Goal: Task Accomplishment & Management: Use online tool/utility

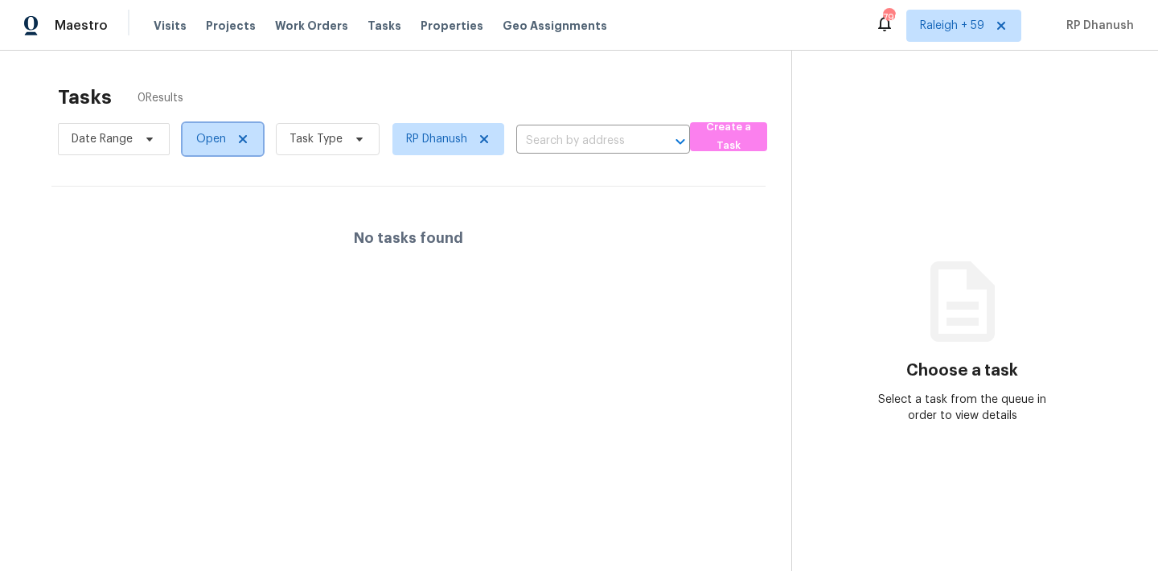
click at [213, 143] on span "Open" at bounding box center [211, 139] width 30 height 16
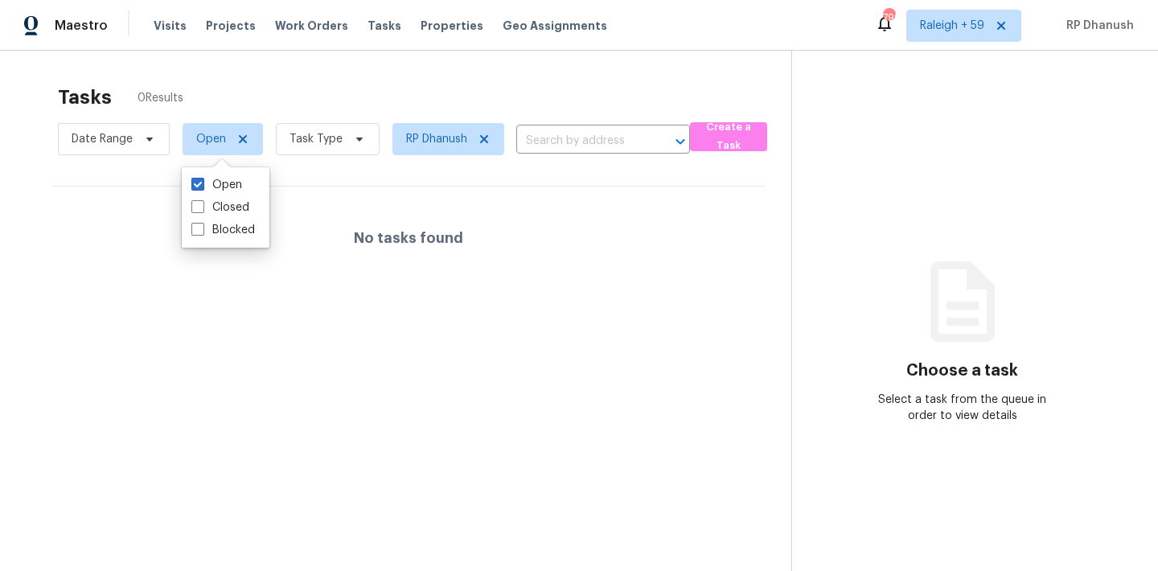
click at [418, 92] on div "Tasks 0 Results" at bounding box center [424, 97] width 733 height 42
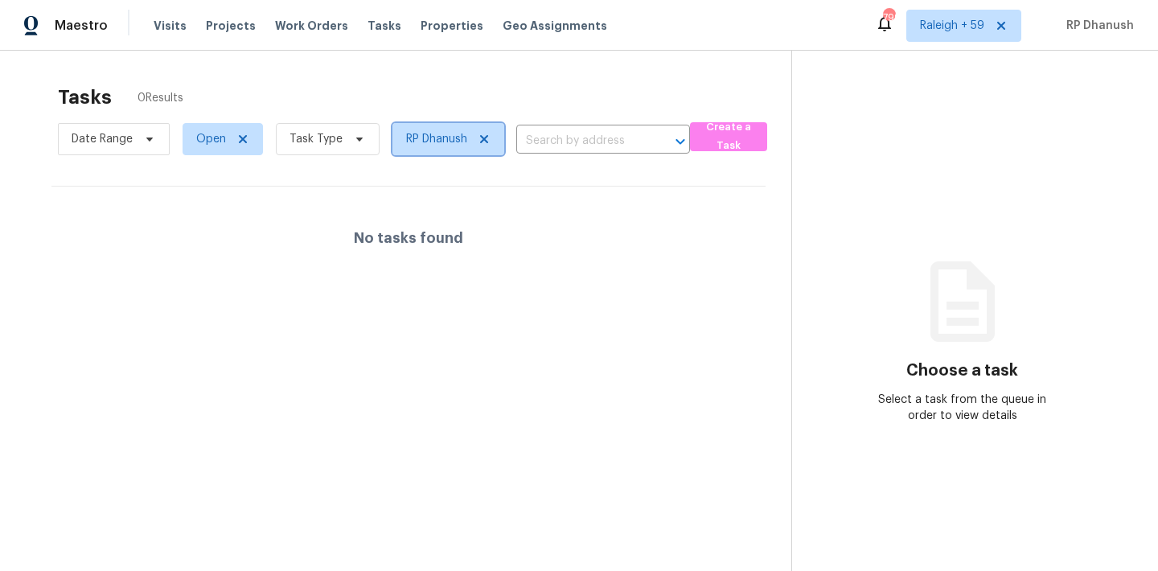
click at [484, 140] on icon at bounding box center [484, 139] width 8 height 8
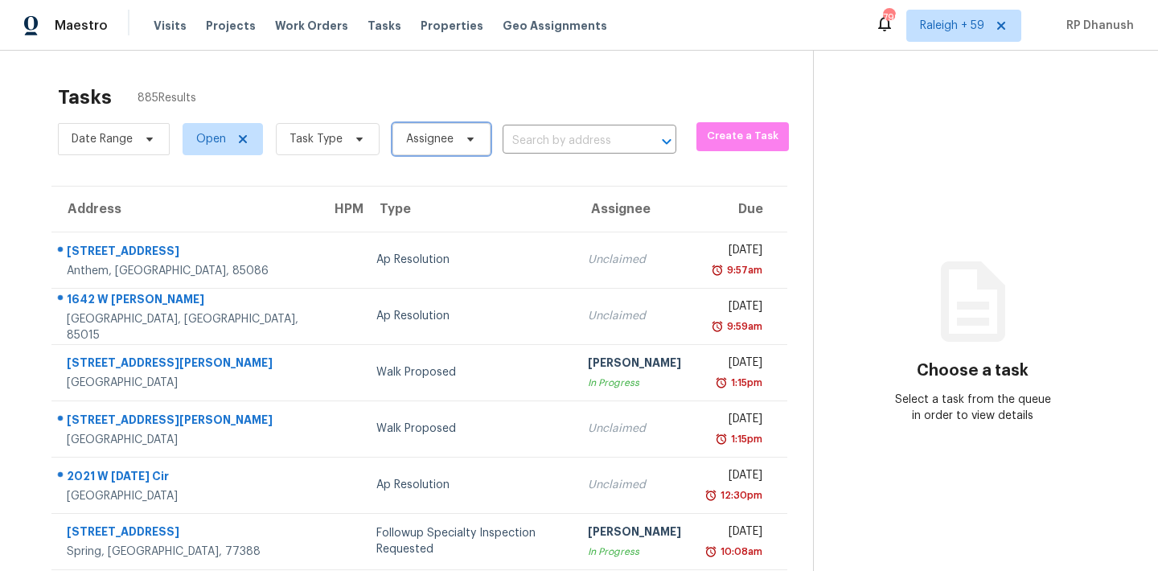
click at [428, 150] on span "Assignee" at bounding box center [441, 139] width 98 height 32
click at [325, 143] on span "Task Type" at bounding box center [315, 139] width 53 height 16
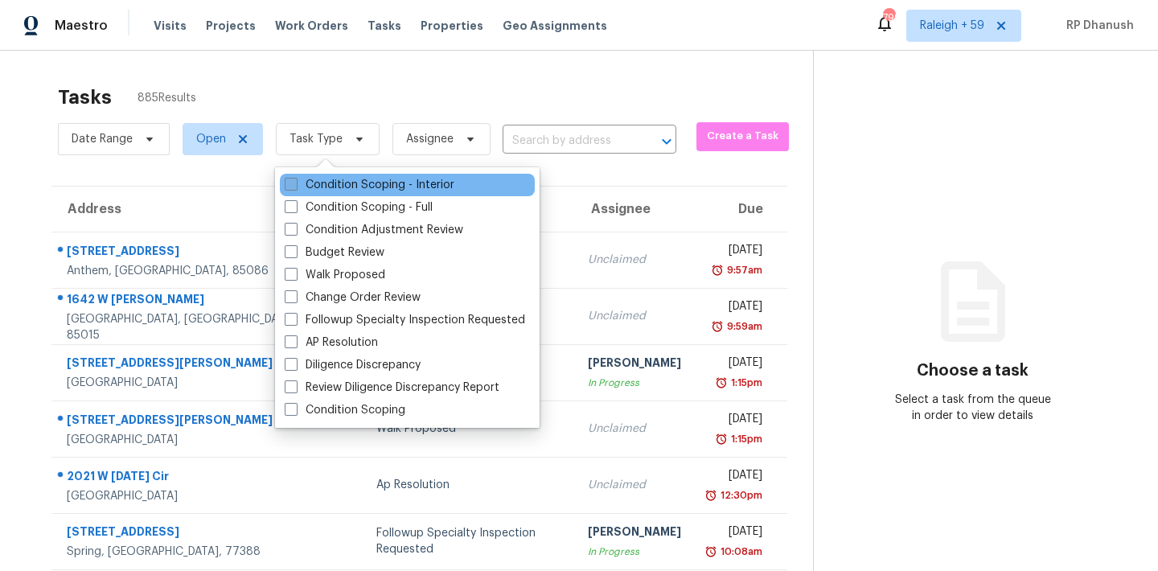
click at [328, 179] on label "Condition Scoping - Interior" at bounding box center [370, 185] width 170 height 16
click at [295, 179] on input "Condition Scoping - Interior" at bounding box center [290, 182] width 10 height 10
checkbox input "true"
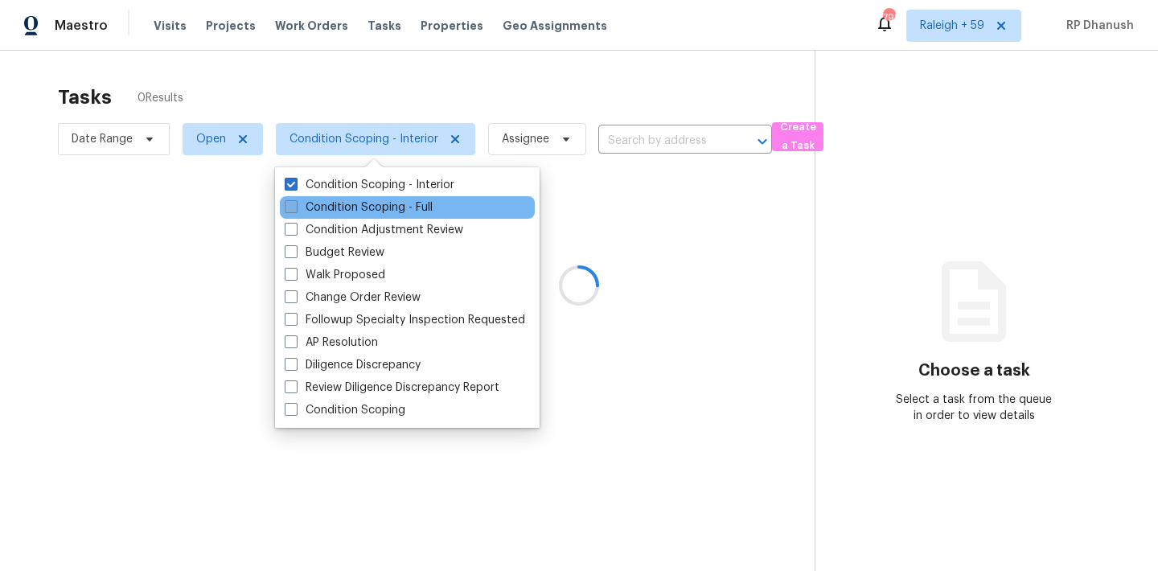
click at [328, 203] on label "Condition Scoping - Full" at bounding box center [359, 207] width 148 height 16
click at [295, 203] on input "Condition Scoping - Full" at bounding box center [290, 204] width 10 height 10
checkbox input "true"
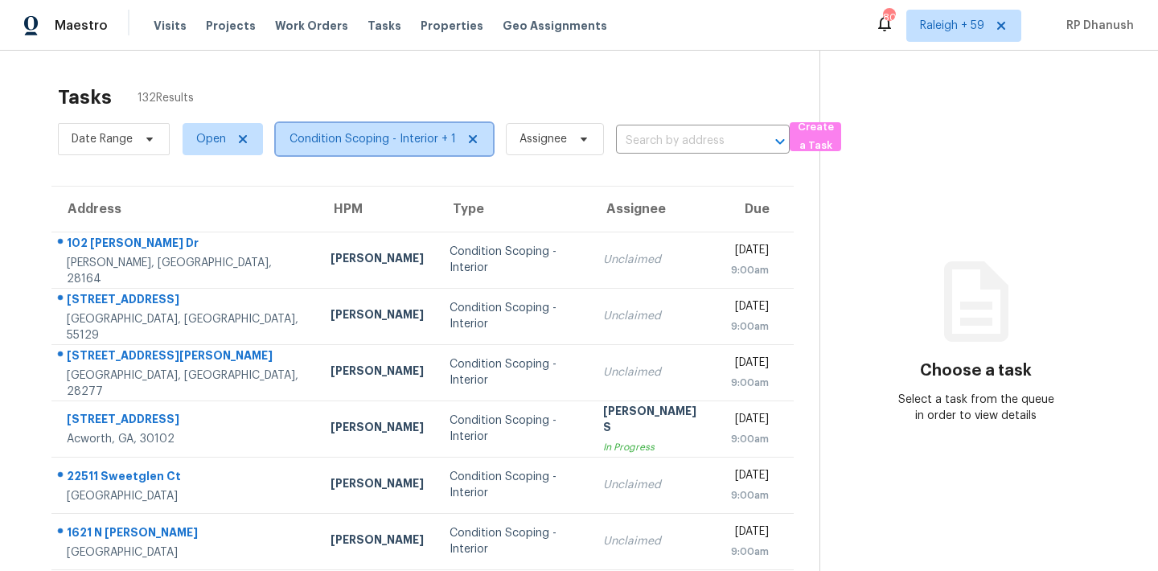
click at [385, 144] on span "Condition Scoping - Interior + 1" at bounding box center [372, 139] width 166 height 16
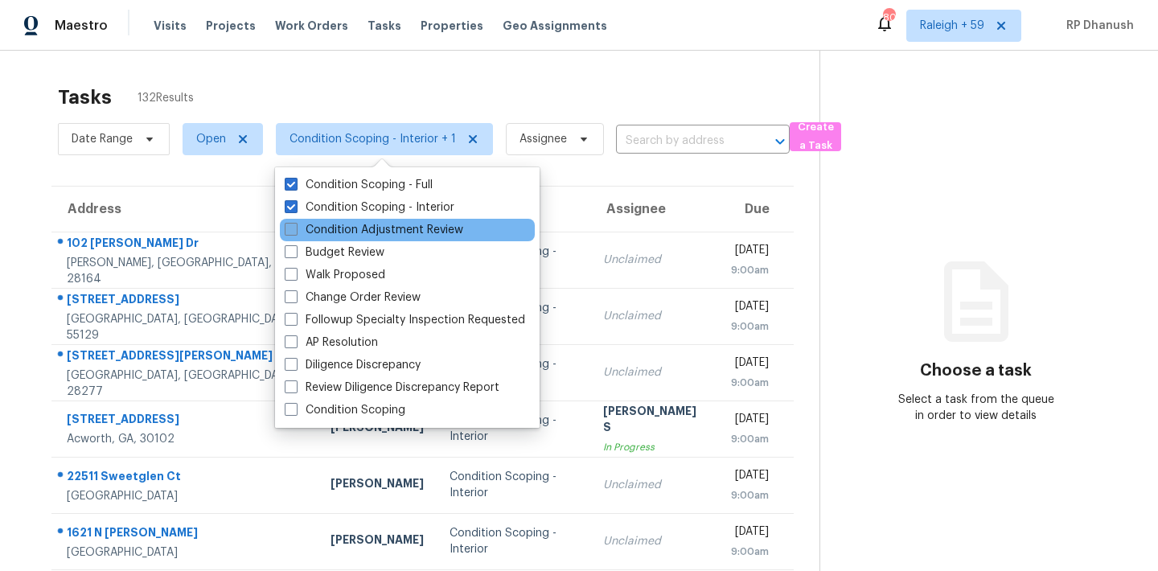
click at [356, 228] on label "Condition Adjustment Review" at bounding box center [374, 230] width 178 height 16
click at [295, 228] on input "Condition Adjustment Review" at bounding box center [290, 227] width 10 height 10
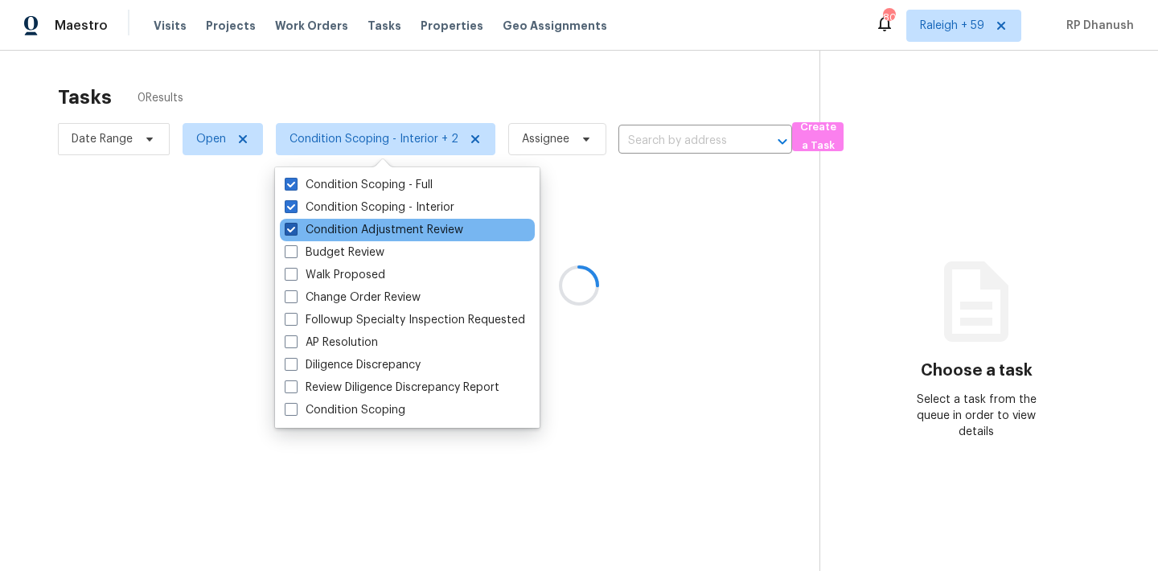
click at [356, 228] on label "Condition Adjustment Review" at bounding box center [374, 230] width 178 height 16
click at [295, 228] on input "Condition Adjustment Review" at bounding box center [290, 227] width 10 height 10
checkbox input "false"
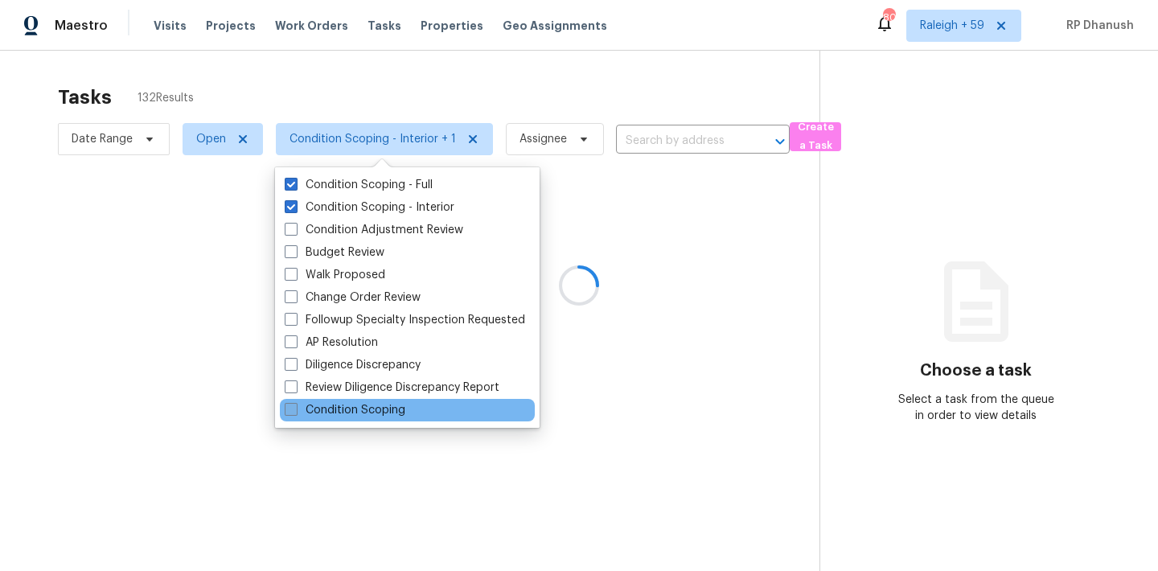
click at [346, 404] on label "Condition Scoping" at bounding box center [345, 410] width 121 height 16
click at [295, 404] on input "Condition Scoping" at bounding box center [290, 407] width 10 height 10
checkbox input "true"
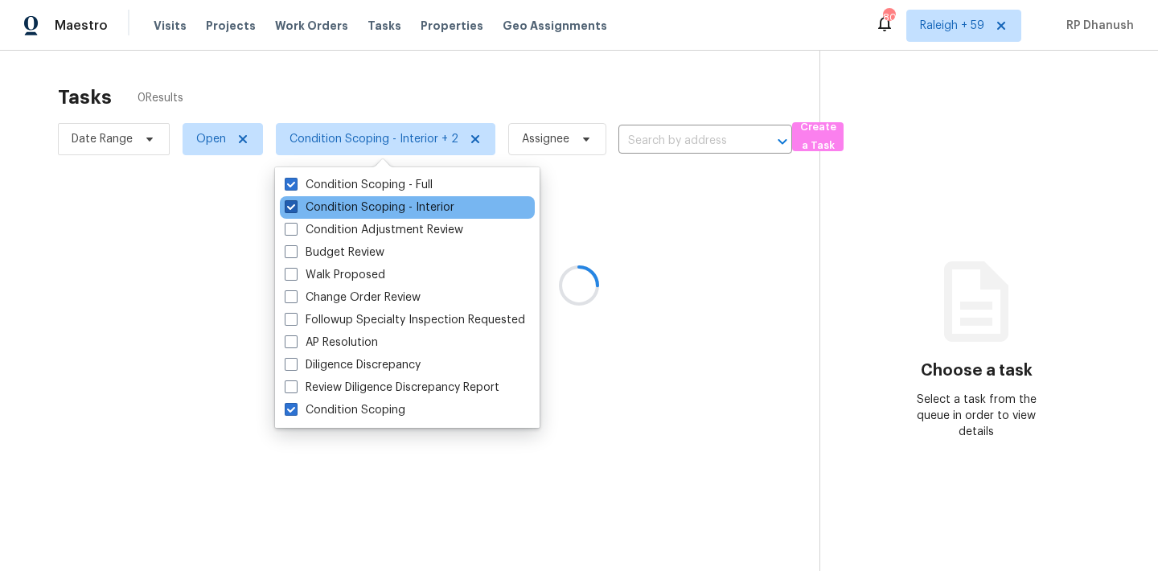
click at [375, 204] on label "Condition Scoping - Interior" at bounding box center [370, 207] width 170 height 16
click at [295, 204] on input "Condition Scoping - Interior" at bounding box center [290, 204] width 10 height 10
checkbox input "false"
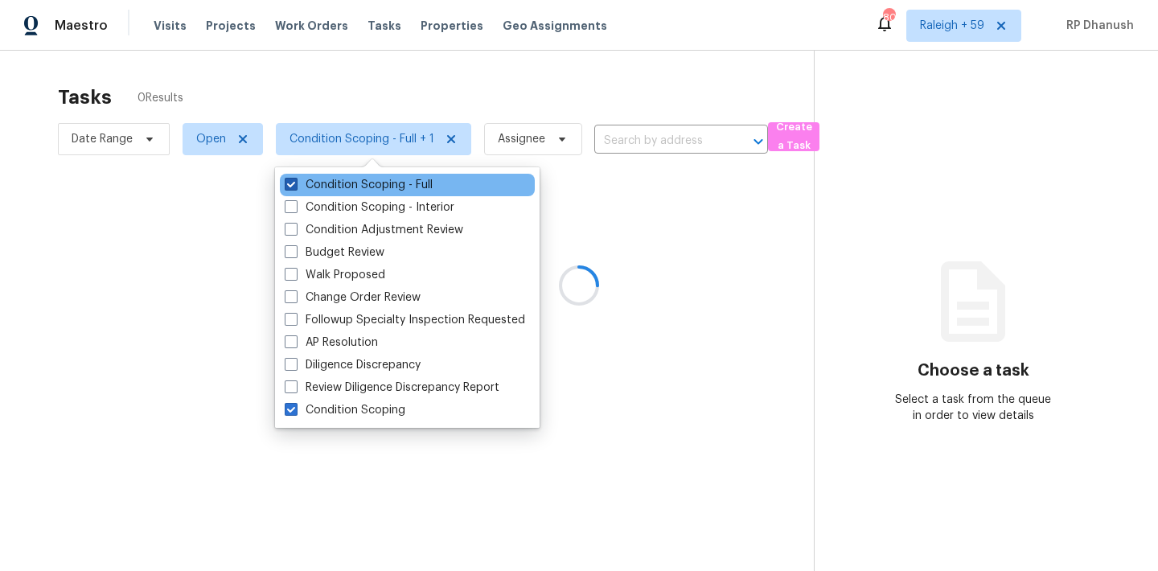
click at [375, 177] on label "Condition Scoping - Full" at bounding box center [359, 185] width 148 height 16
click at [295, 177] on input "Condition Scoping - Full" at bounding box center [290, 182] width 10 height 10
checkbox input "false"
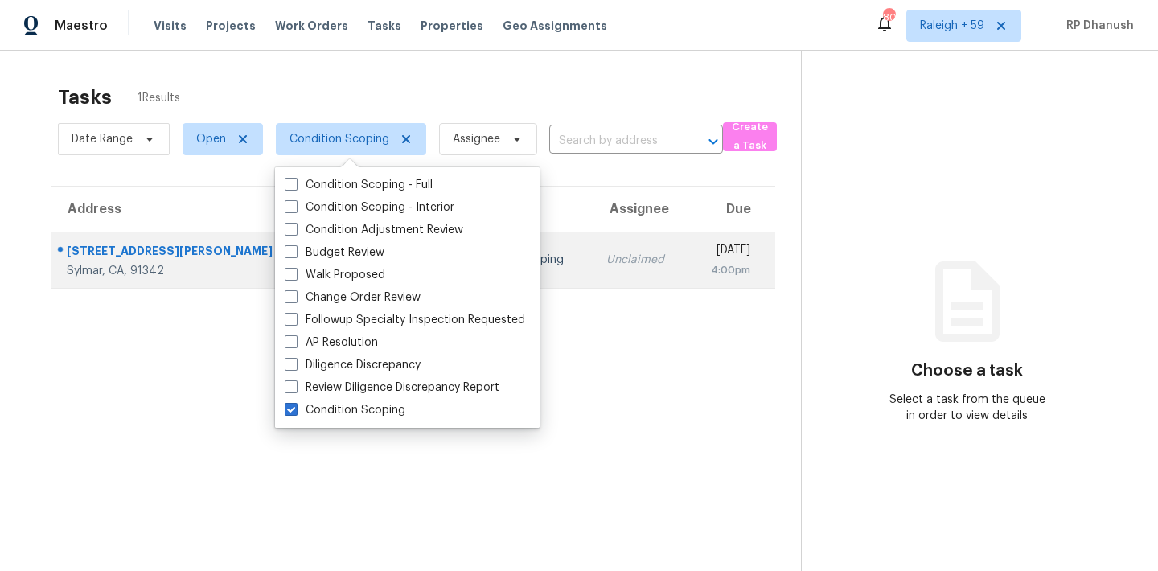
click at [701, 267] on div "4:00pm" at bounding box center [726, 270] width 50 height 16
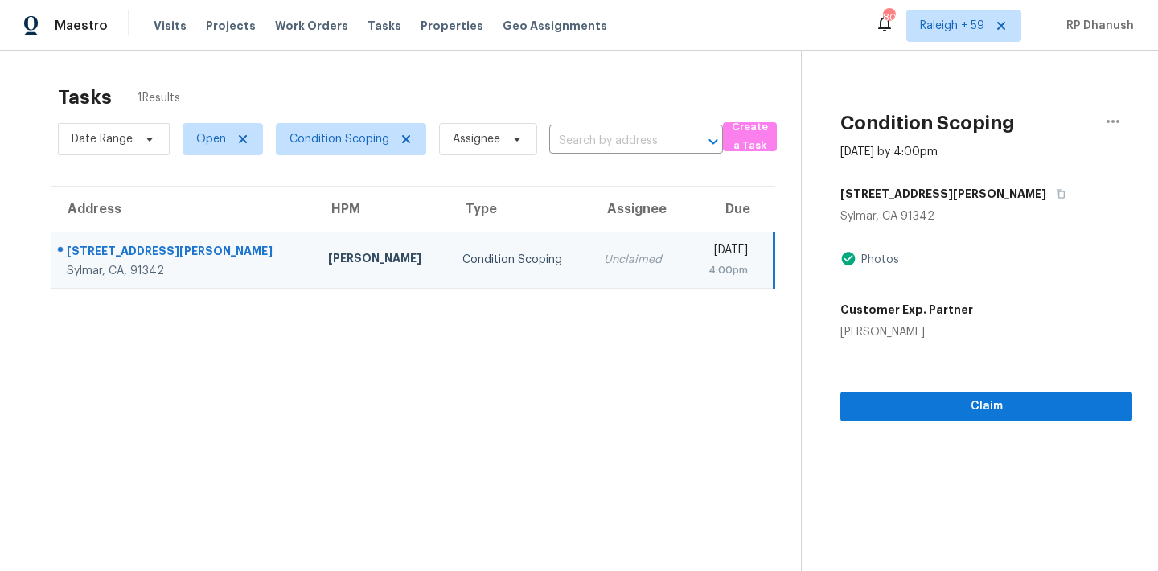
click at [938, 187] on div "13266 Dyer St" at bounding box center [986, 193] width 292 height 29
click at [1046, 187] on button "button" at bounding box center [1057, 193] width 22 height 29
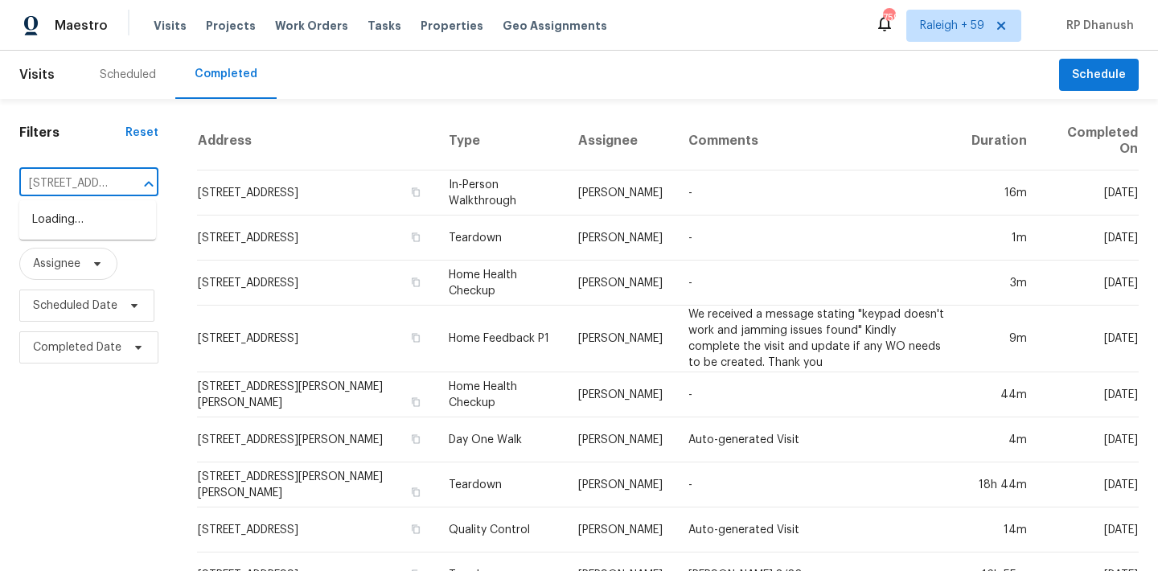
scroll to position [0, 105]
type input "8506 Union Cir, Arvada, CO, 80005"
click at [49, 221] on li "8506 Union Cir, Arvada, CO 80005" at bounding box center [87, 220] width 137 height 27
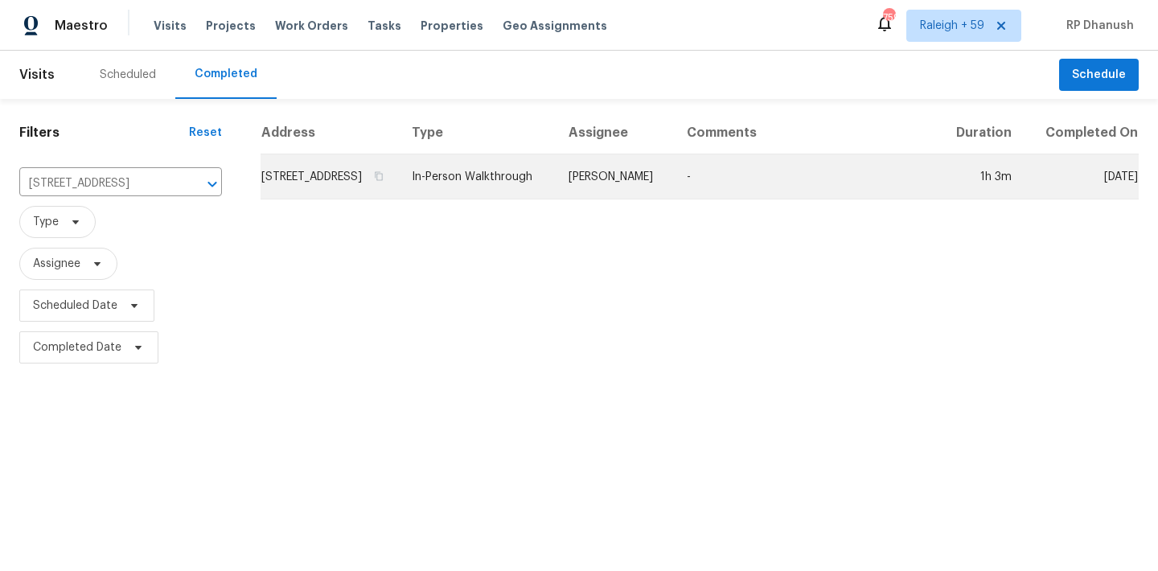
click at [604, 193] on td "Andrew McCuskey" at bounding box center [615, 176] width 118 height 45
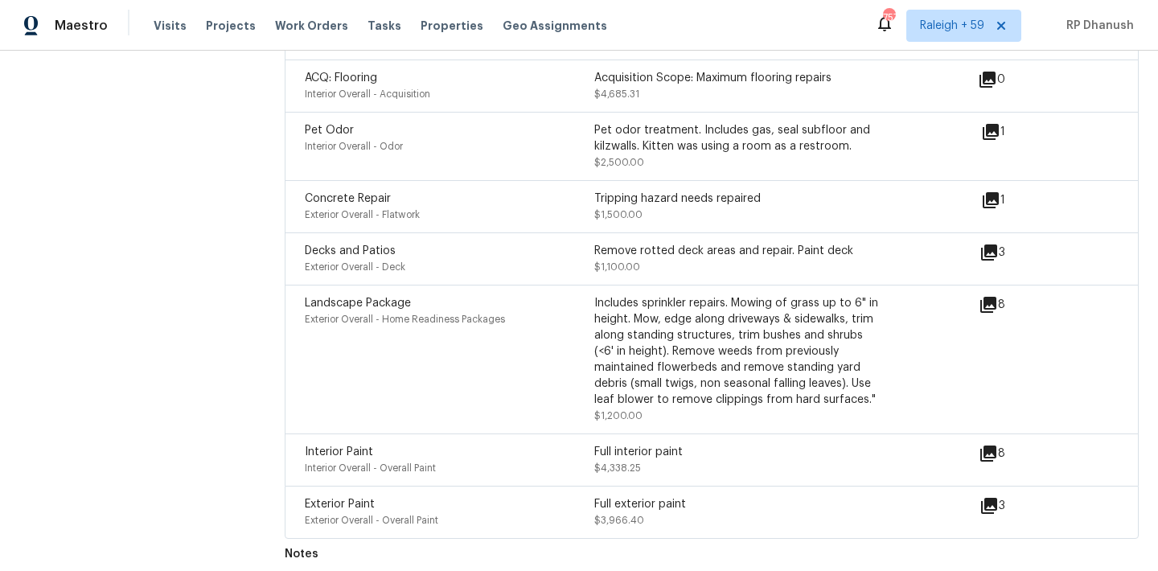
scroll to position [4567, 0]
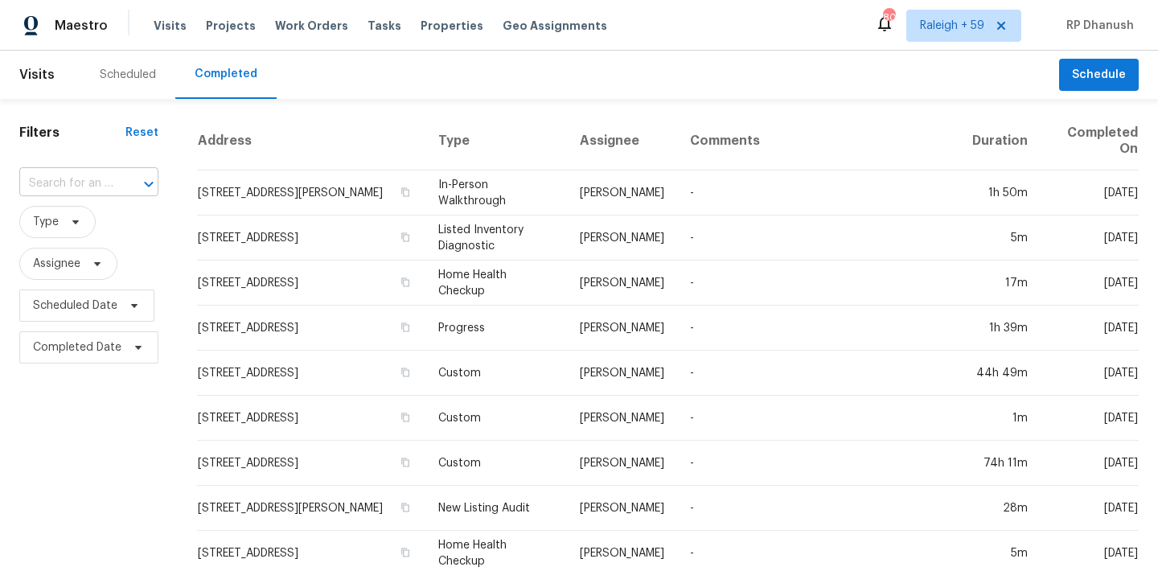
click at [72, 171] on input "text" at bounding box center [66, 183] width 94 height 25
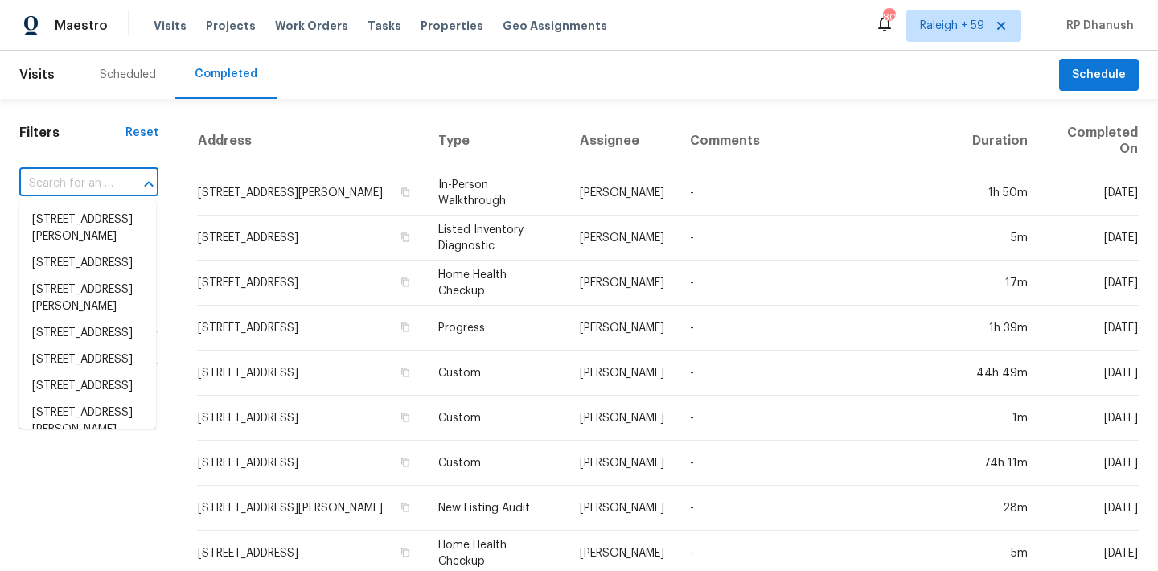
paste input "8723 Bermuda Dr, Indianapolis, IN, 46219"
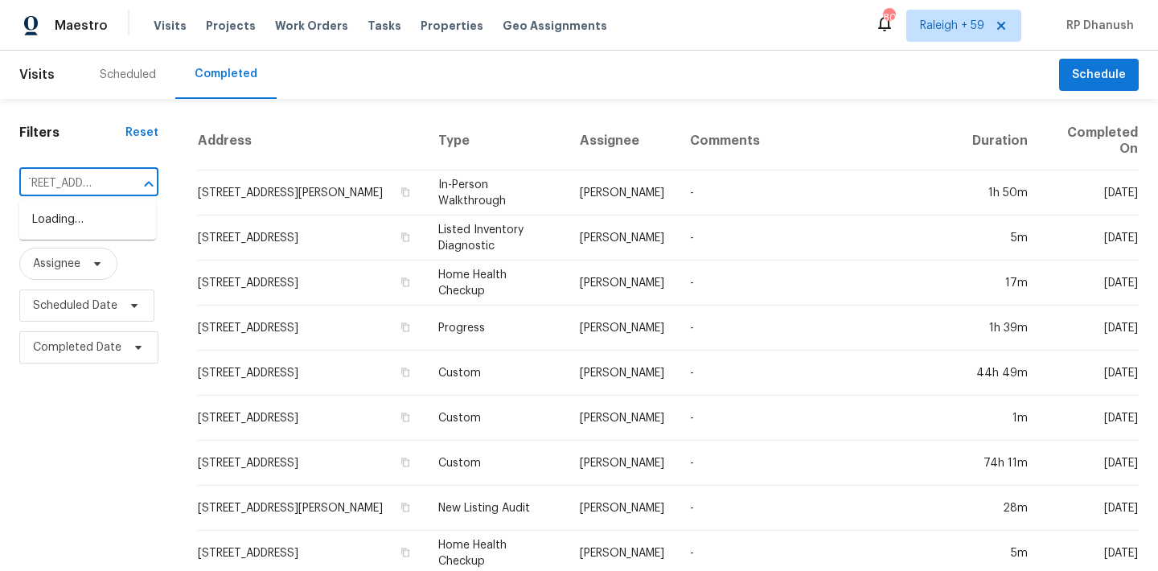
type input "8723 Bermuda Dr, Indianapolis, IN, 46219"
click at [56, 233] on li "8723 Bermuda Dr, Indianapolis, IN 46219" at bounding box center [87, 220] width 137 height 27
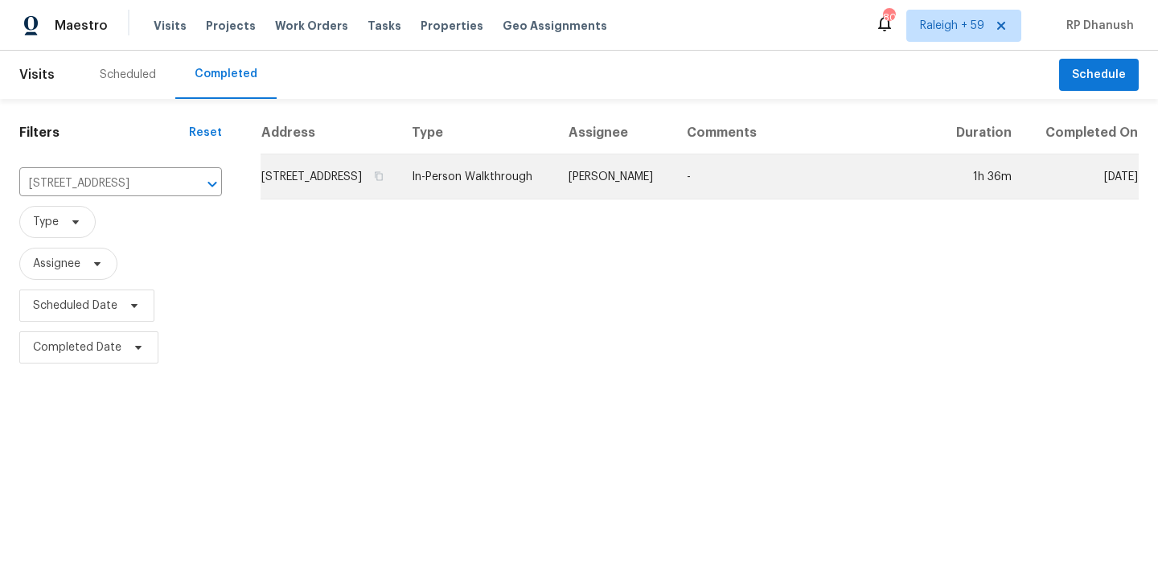
click at [621, 199] on td "Dodd Drayer" at bounding box center [615, 176] width 118 height 45
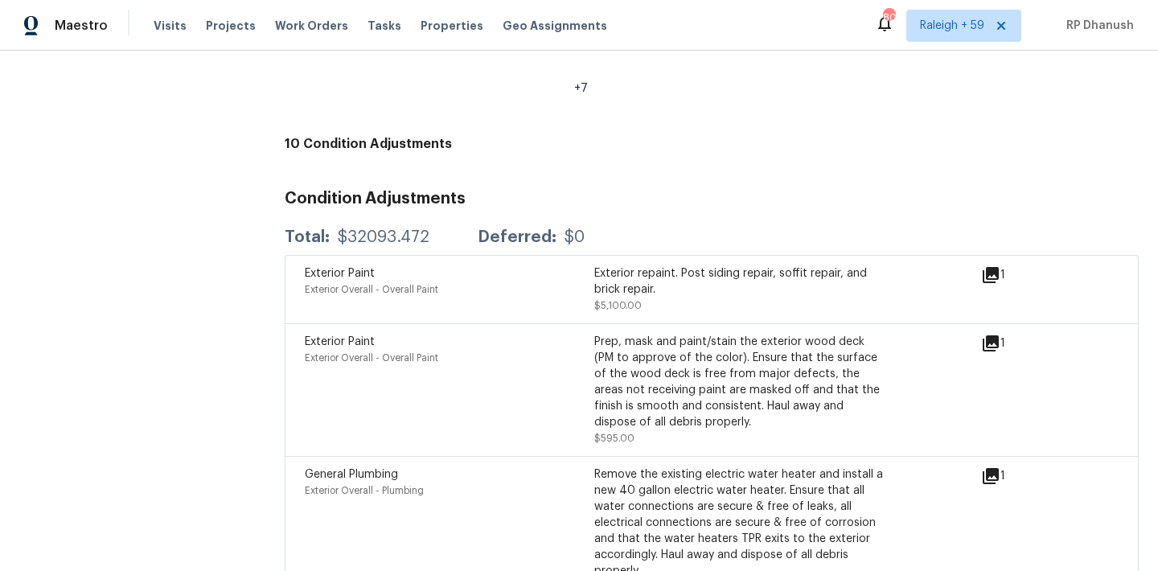
scroll to position [4540, 0]
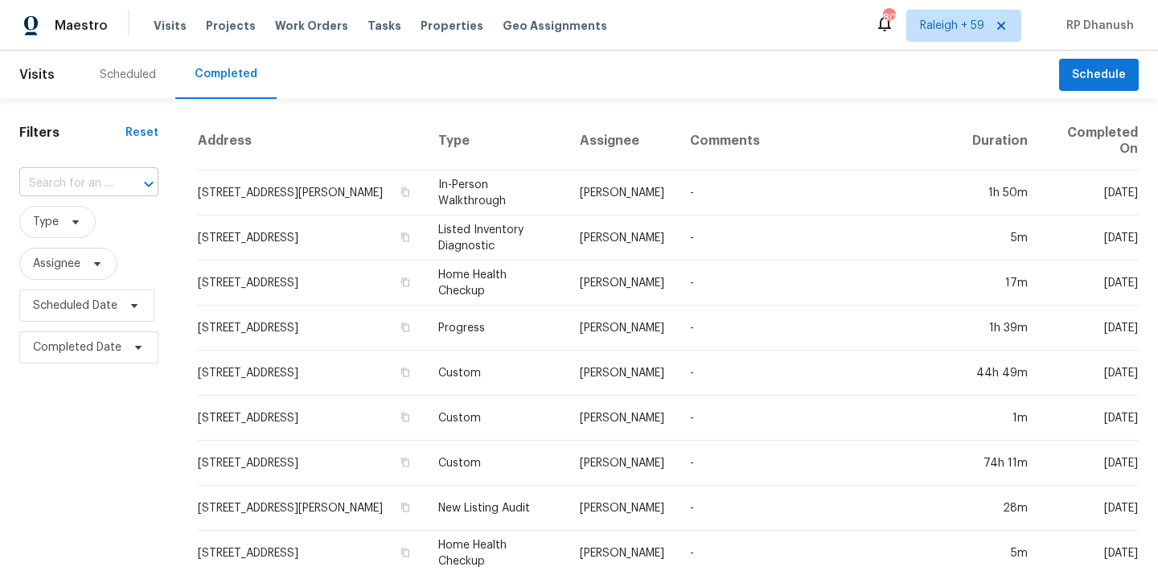
click at [51, 182] on input "text" at bounding box center [66, 183] width 94 height 25
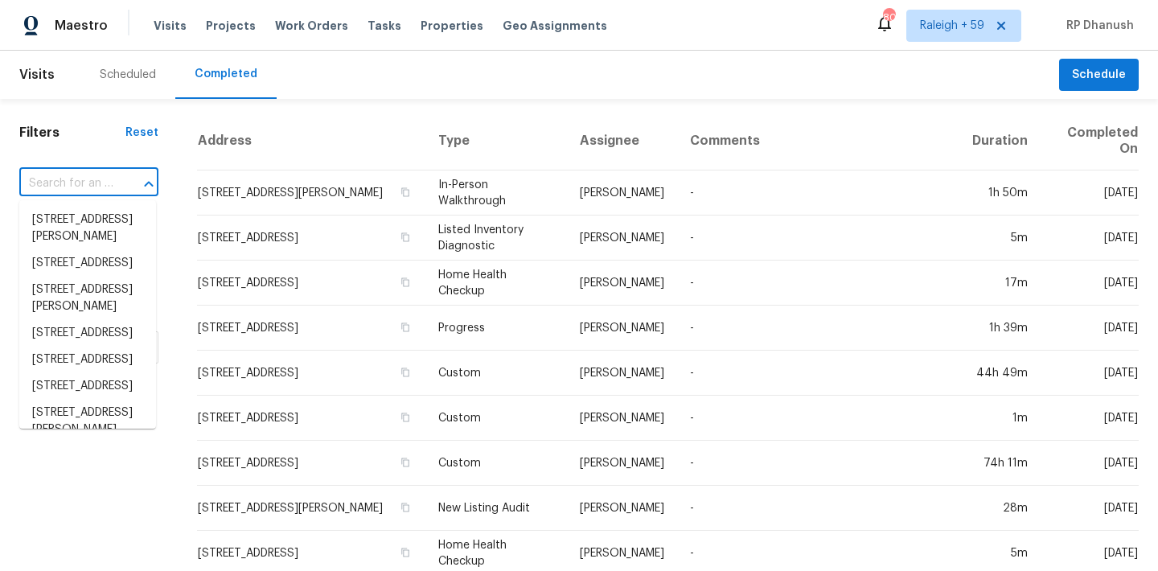
paste input "[STREET_ADDRESS][PERSON_NAME]"
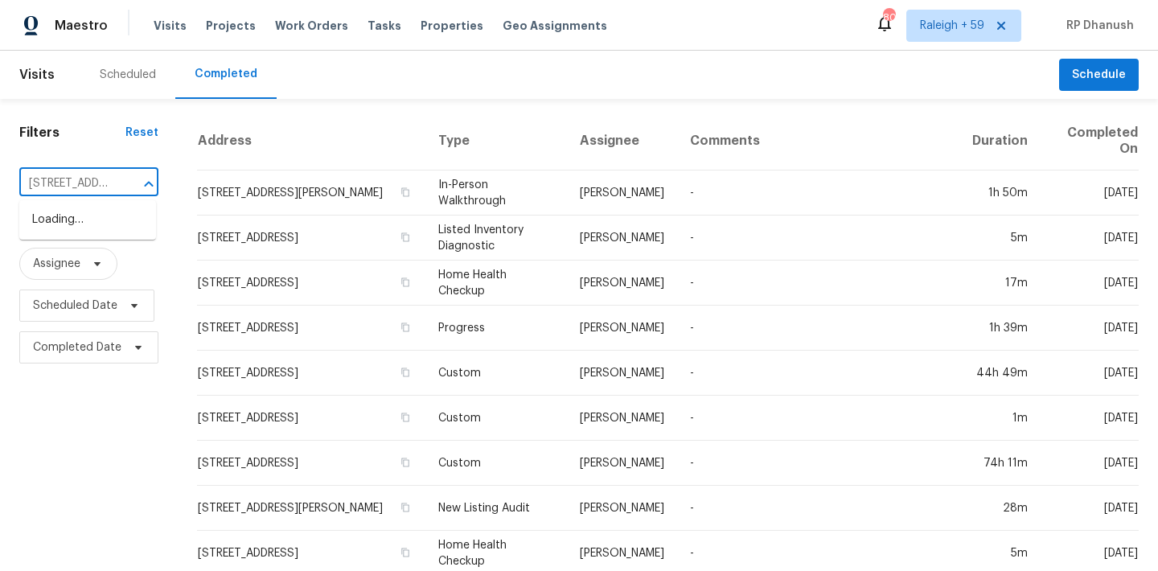
scroll to position [0, 136]
type input "[STREET_ADDRESS][PERSON_NAME]"
click at [87, 228] on li "[STREET_ADDRESS][PERSON_NAME]" at bounding box center [87, 228] width 137 height 43
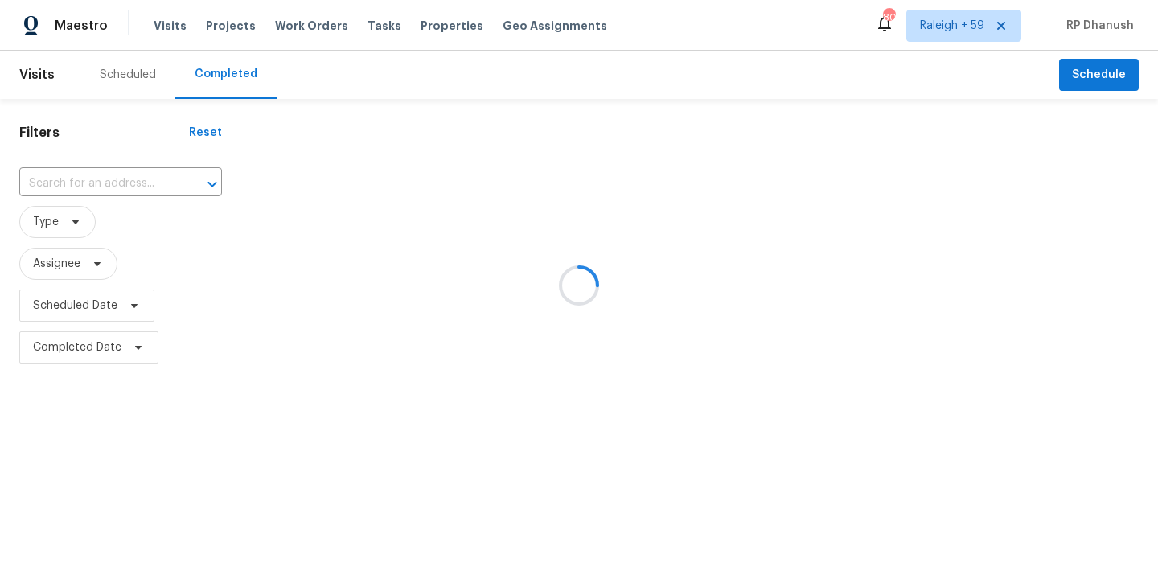
type input "[STREET_ADDRESS][PERSON_NAME]"
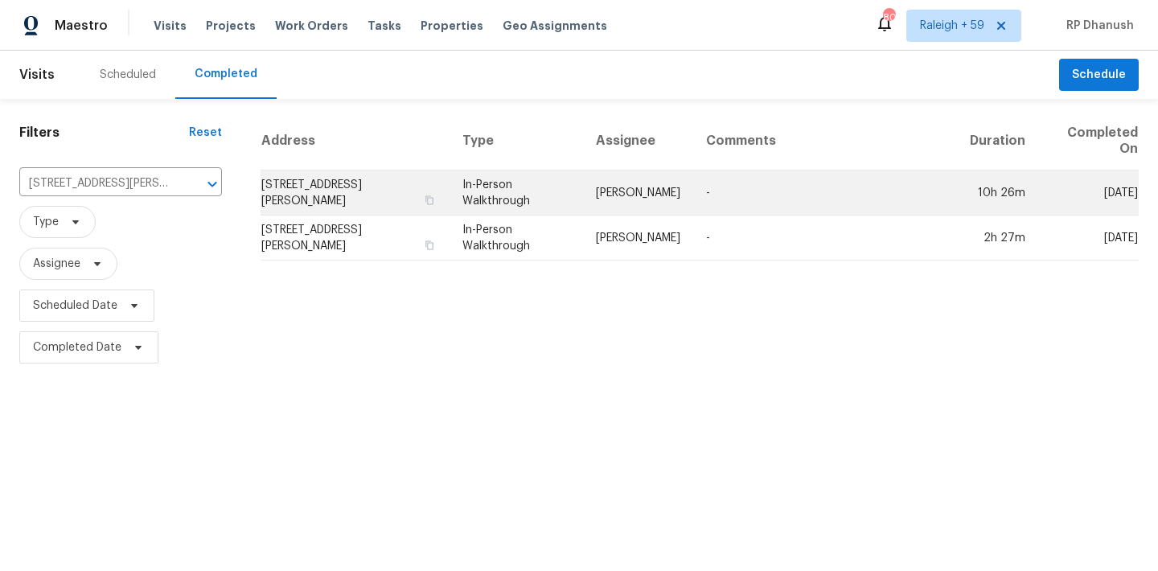
click at [349, 196] on td "[STREET_ADDRESS][PERSON_NAME]" at bounding box center [354, 192] width 189 height 45
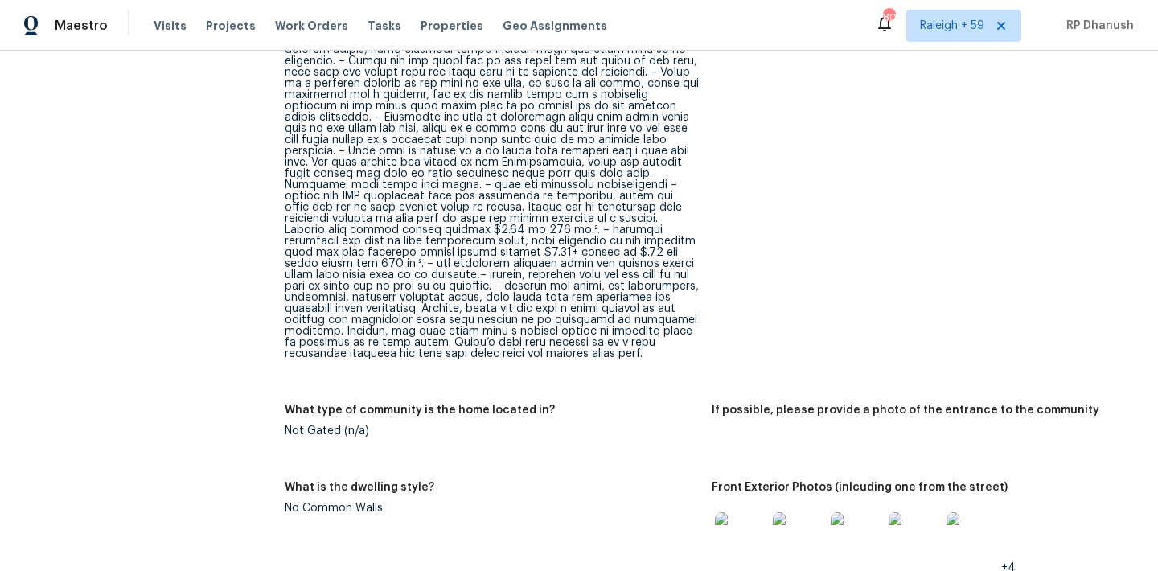
scroll to position [642, 0]
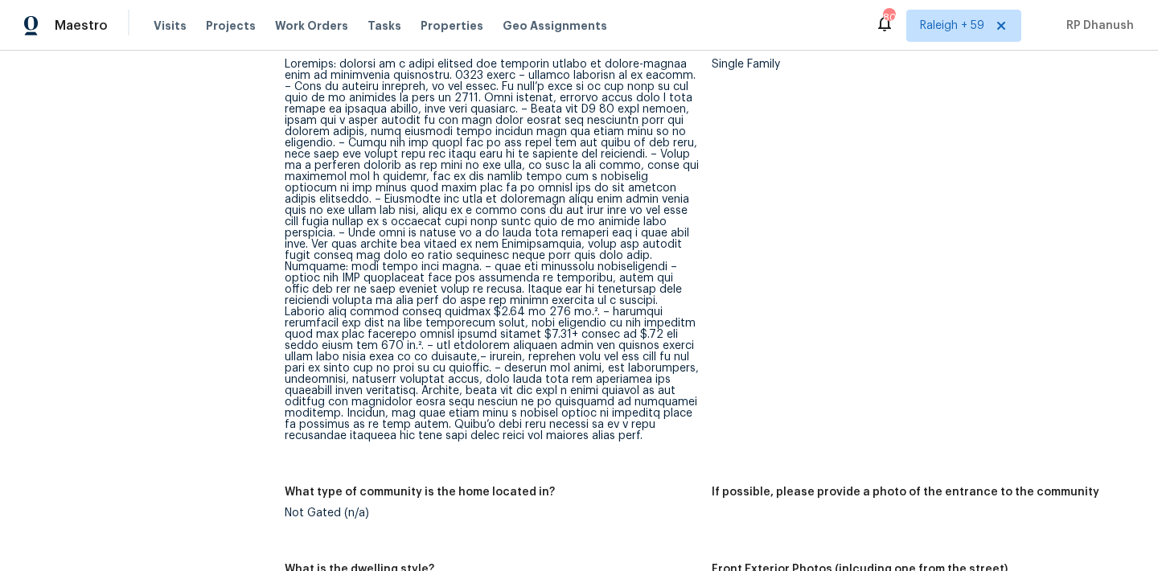
click at [565, 255] on div at bounding box center [492, 250] width 414 height 383
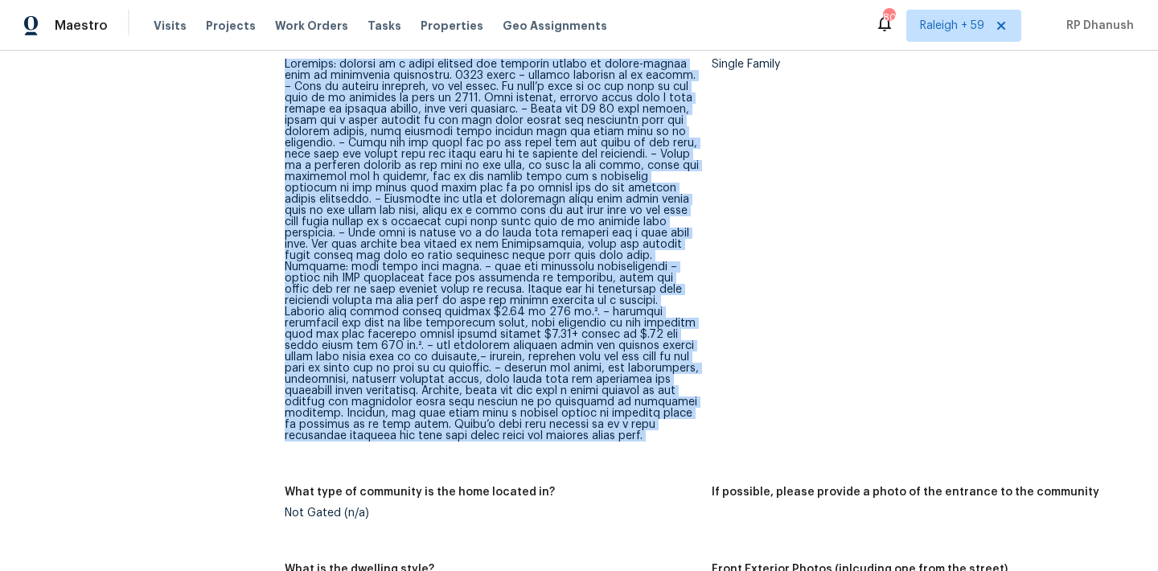
click at [565, 255] on div at bounding box center [492, 250] width 414 height 383
copy div "Loremips: dolorsi am c adipi elitsed doe temporin utlabo et dolore-magnaa enim …"
